Goal: Task Accomplishment & Management: Manage account settings

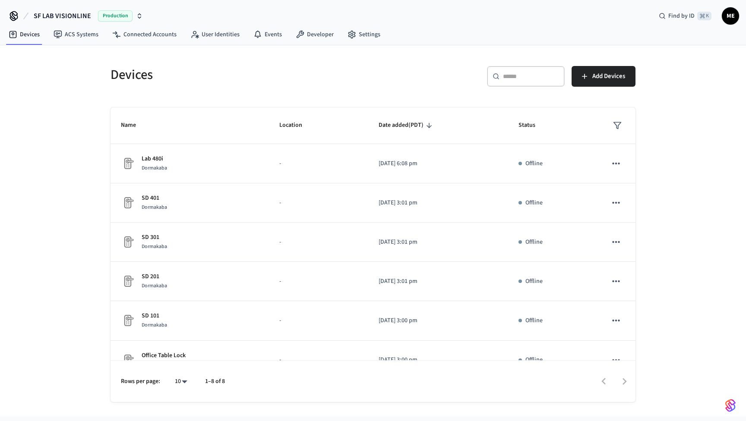
click at [142, 15] on button "SF LAB VISIONLINE Production" at bounding box center [88, 16] width 114 height 18
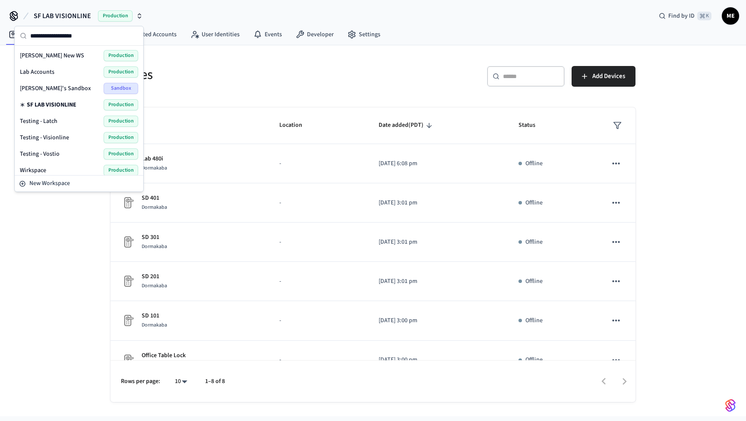
click at [79, 78] on div "Lab Accounts Production" at bounding box center [78, 72] width 125 height 16
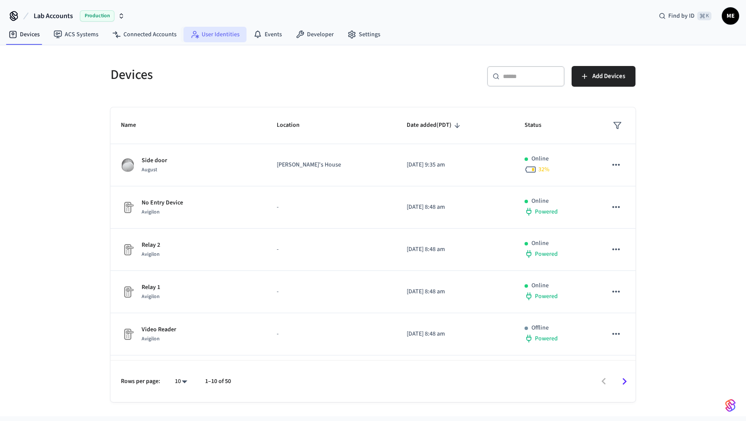
click at [224, 34] on link "User Identities" at bounding box center [214, 35] width 63 height 16
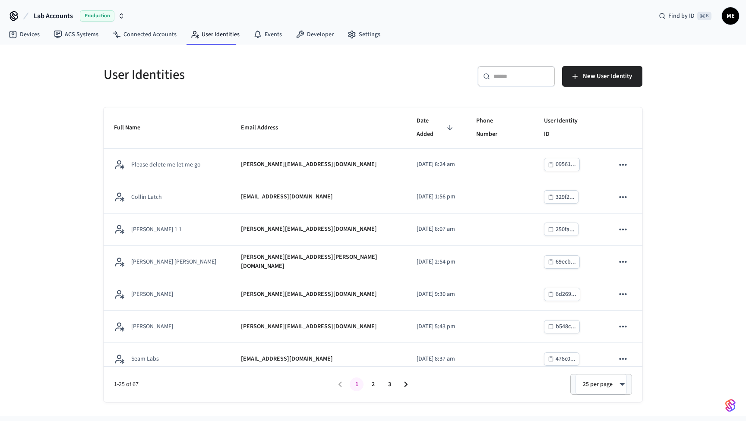
click at [516, 85] on div "​ ​" at bounding box center [516, 76] width 78 height 21
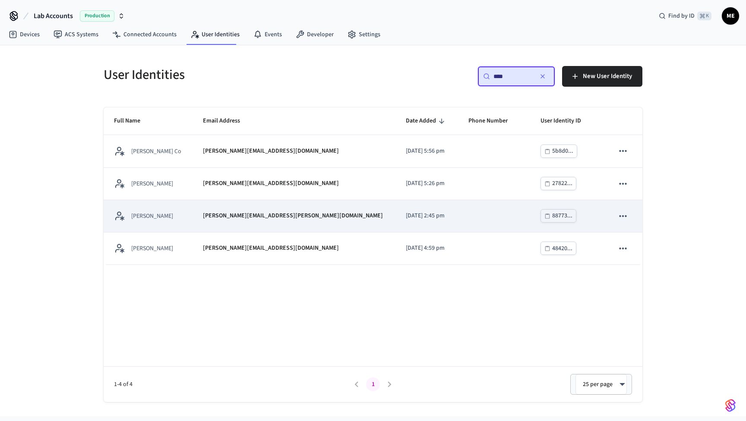
type input "****"
click at [395, 209] on td "2025/07/09 at 2:45 pm" at bounding box center [426, 216] width 63 height 32
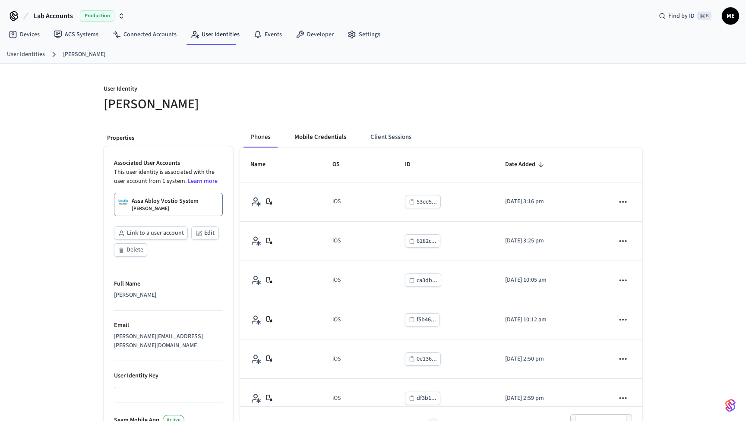
click at [319, 136] on button "Mobile Credentials" at bounding box center [320, 137] width 66 height 21
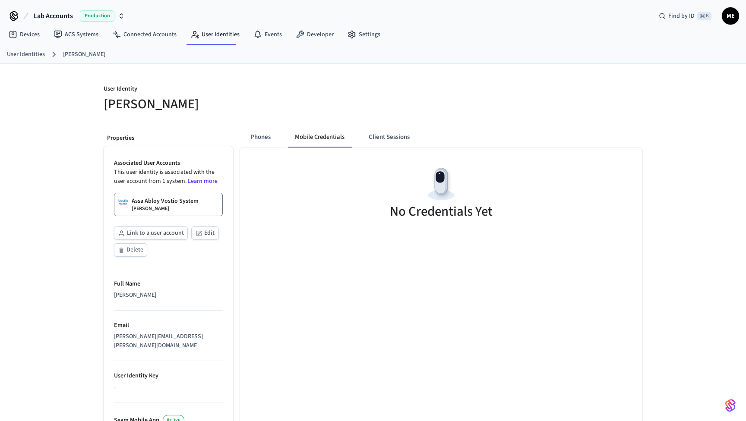
click at [199, 208] on link "Assa Abloy Vostio System Matt Test" at bounding box center [168, 204] width 109 height 23
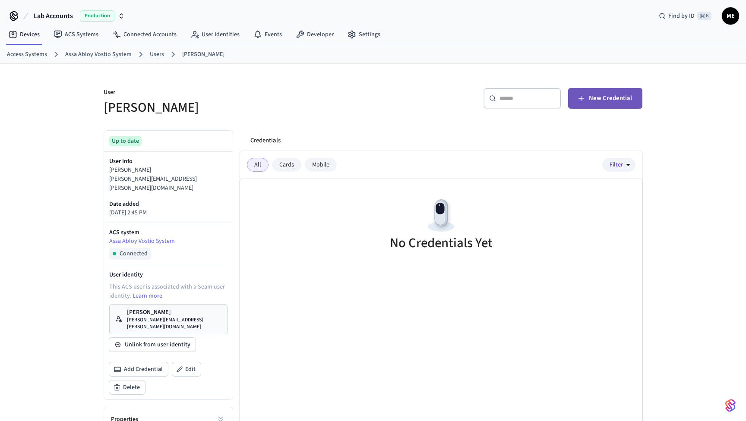
click at [621, 91] on button "New Credential" at bounding box center [605, 98] width 74 height 21
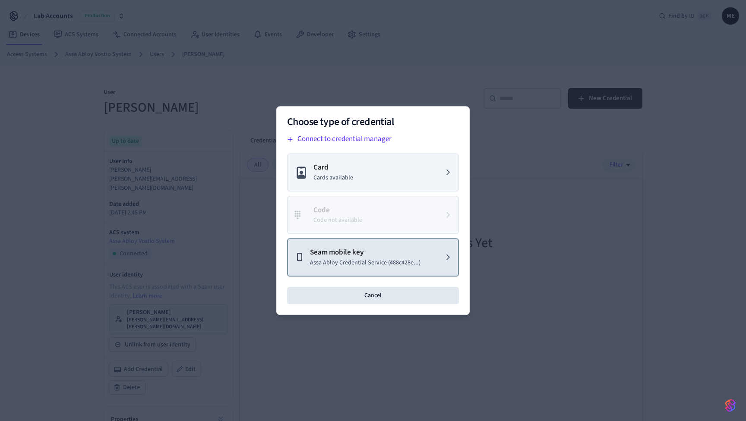
click at [393, 266] on p "Assa Abloy Credential Service (488c428e...)" at bounding box center [365, 263] width 110 height 9
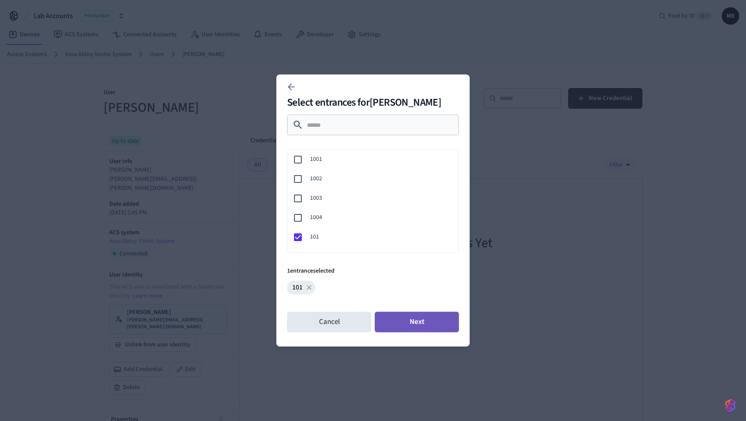
click at [401, 316] on button "Next" at bounding box center [417, 322] width 84 height 21
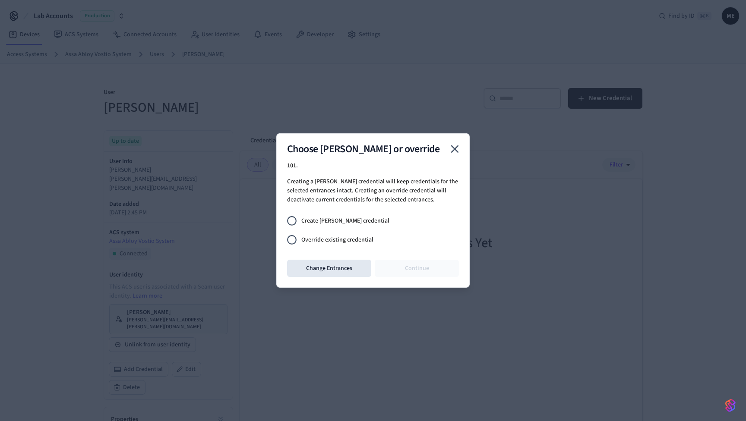
click at [351, 236] on span "Override existing credential" at bounding box center [337, 240] width 72 height 9
click at [405, 266] on button "Continue" at bounding box center [417, 268] width 84 height 17
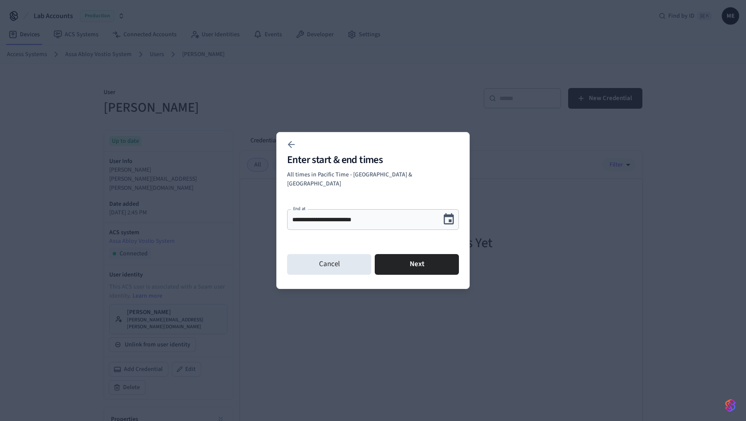
click at [405, 266] on button "Next" at bounding box center [417, 264] width 84 height 21
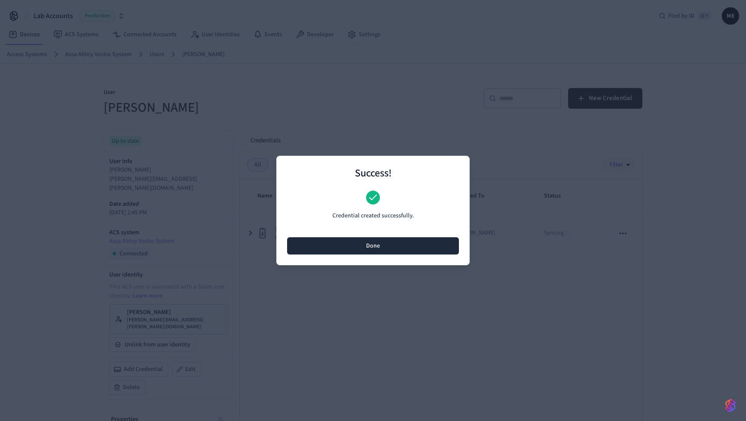
click at [391, 245] on button "Done" at bounding box center [373, 245] width 172 height 17
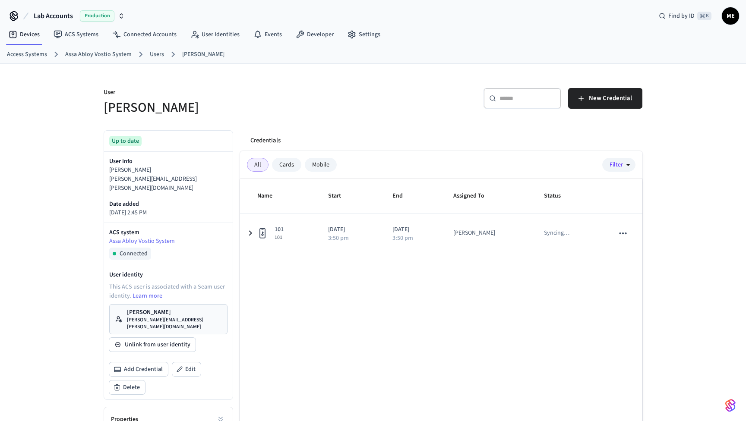
click at [159, 317] on p "[PERSON_NAME][EMAIL_ADDRESS][PERSON_NAME][DOMAIN_NAME]" at bounding box center [174, 324] width 95 height 14
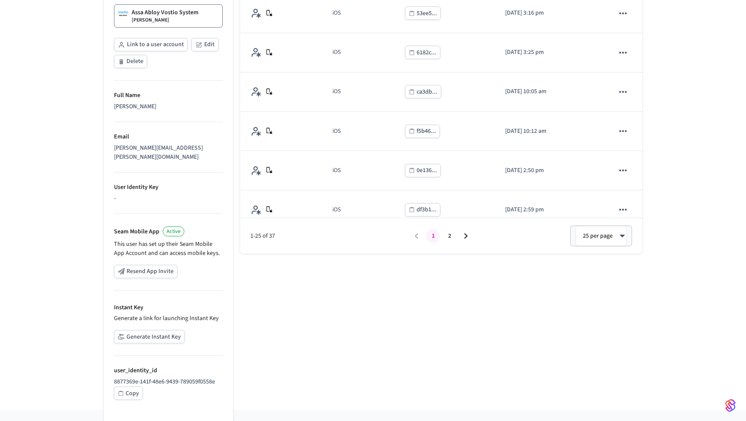
scroll to position [188, 0]
click at [145, 331] on button "Generate Instant Key" at bounding box center [149, 337] width 71 height 13
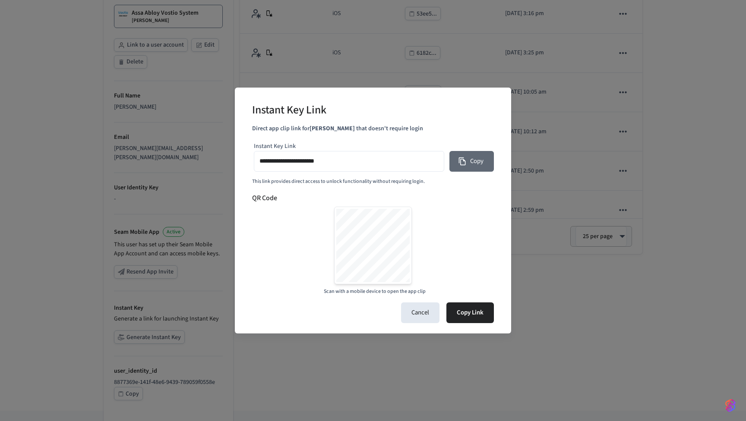
click at [477, 164] on button "Copy" at bounding box center [471, 161] width 44 height 21
click at [318, 161] on input "**********" at bounding box center [348, 161] width 179 height 13
click at [426, 314] on button "Cancel" at bounding box center [420, 313] width 38 height 21
